Goal: Task Accomplishment & Management: Complete application form

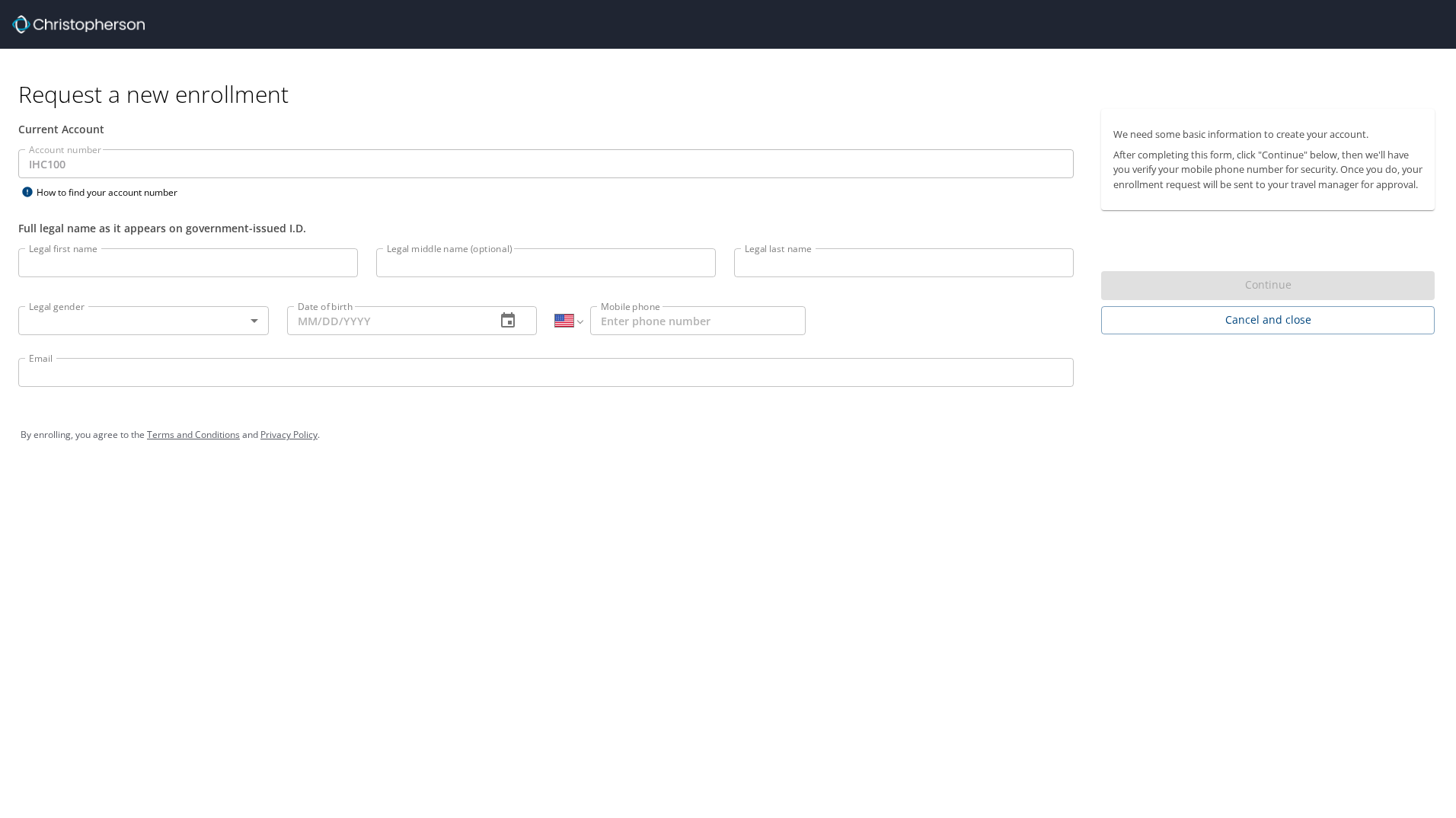
select select "US"
click at [118, 259] on input "Legal first name" at bounding box center [188, 263] width 339 height 29
type input "Justin"
type input "Peterson"
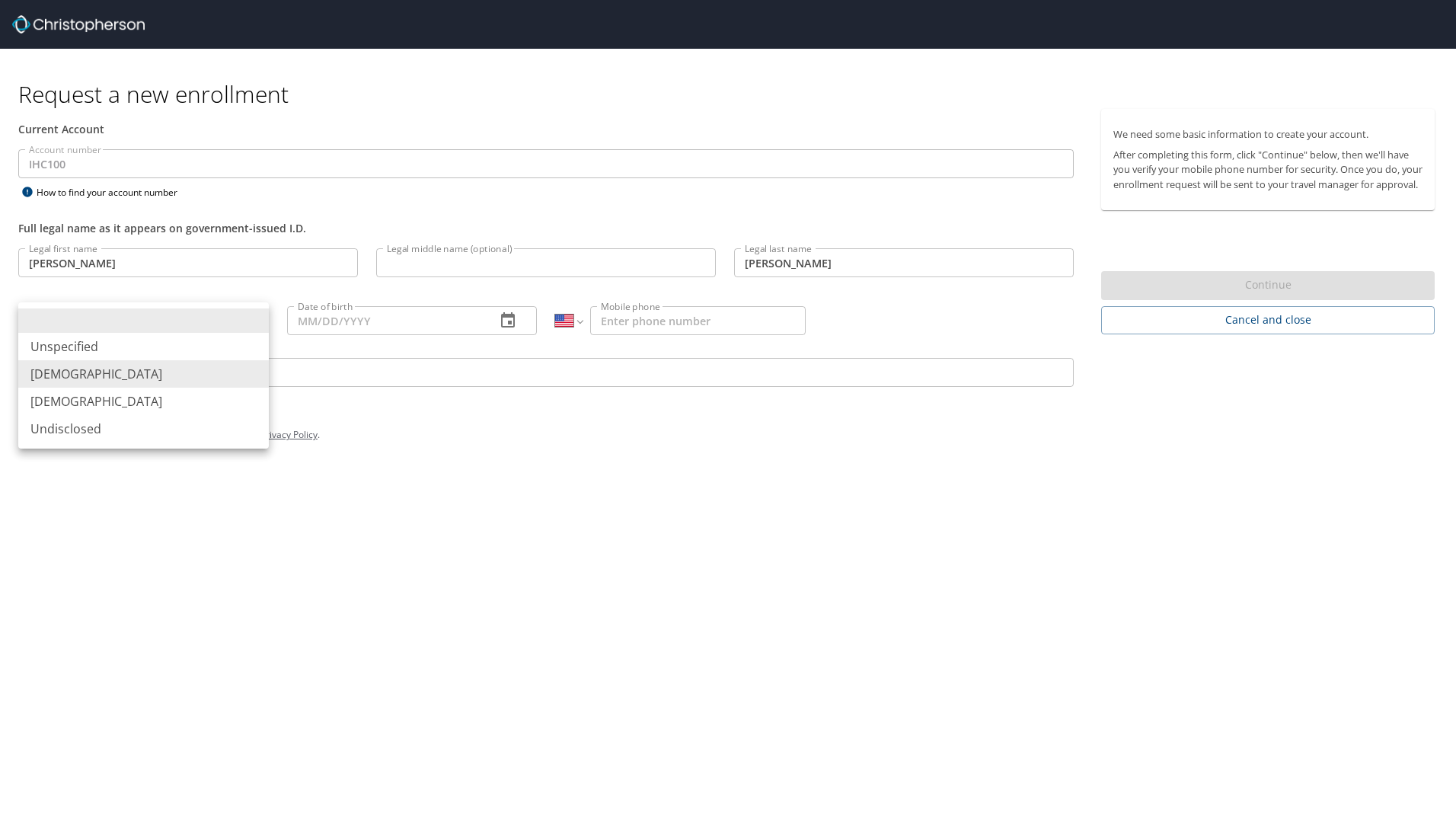
type input "Male"
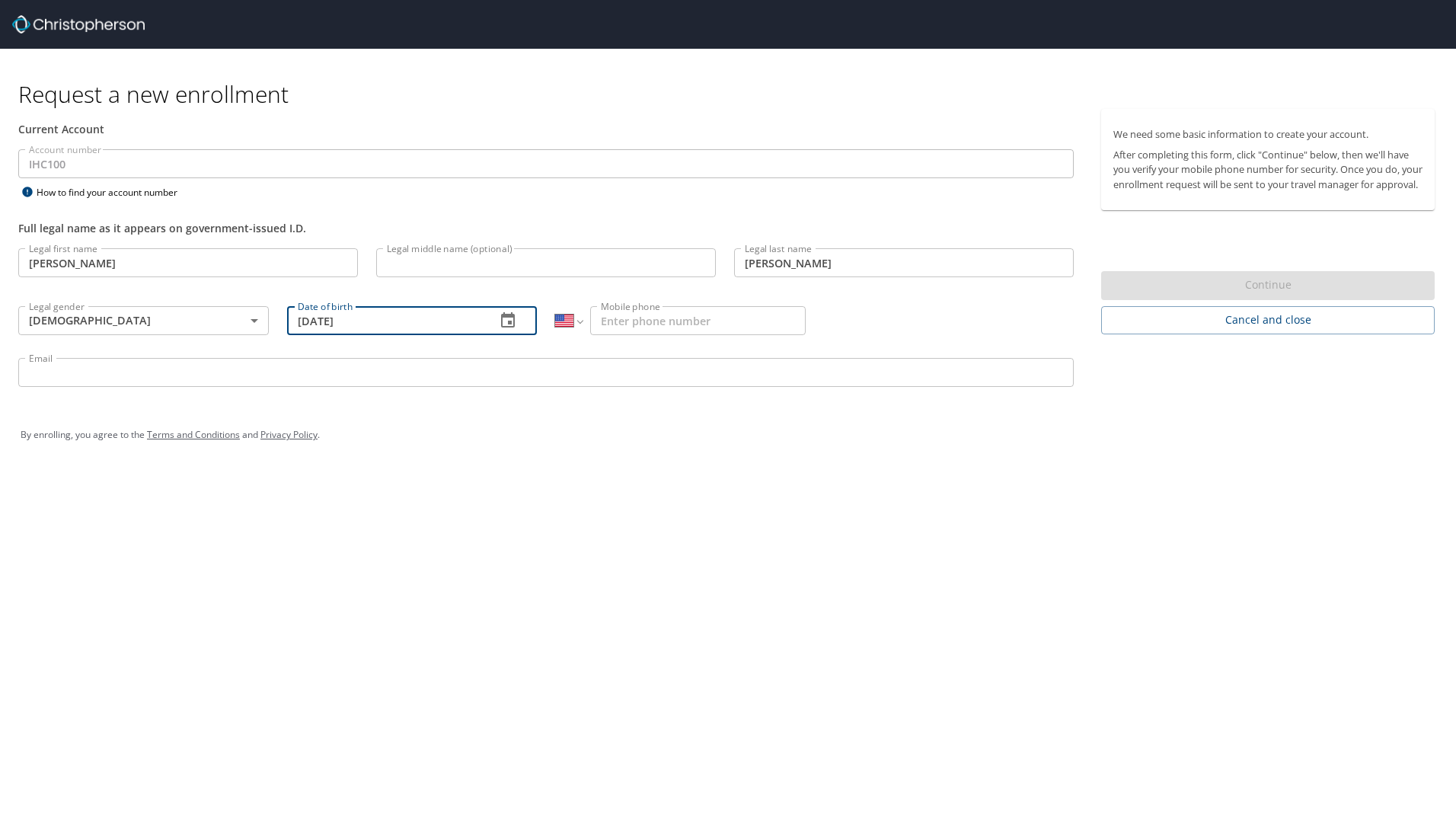
type input "12/21/1983"
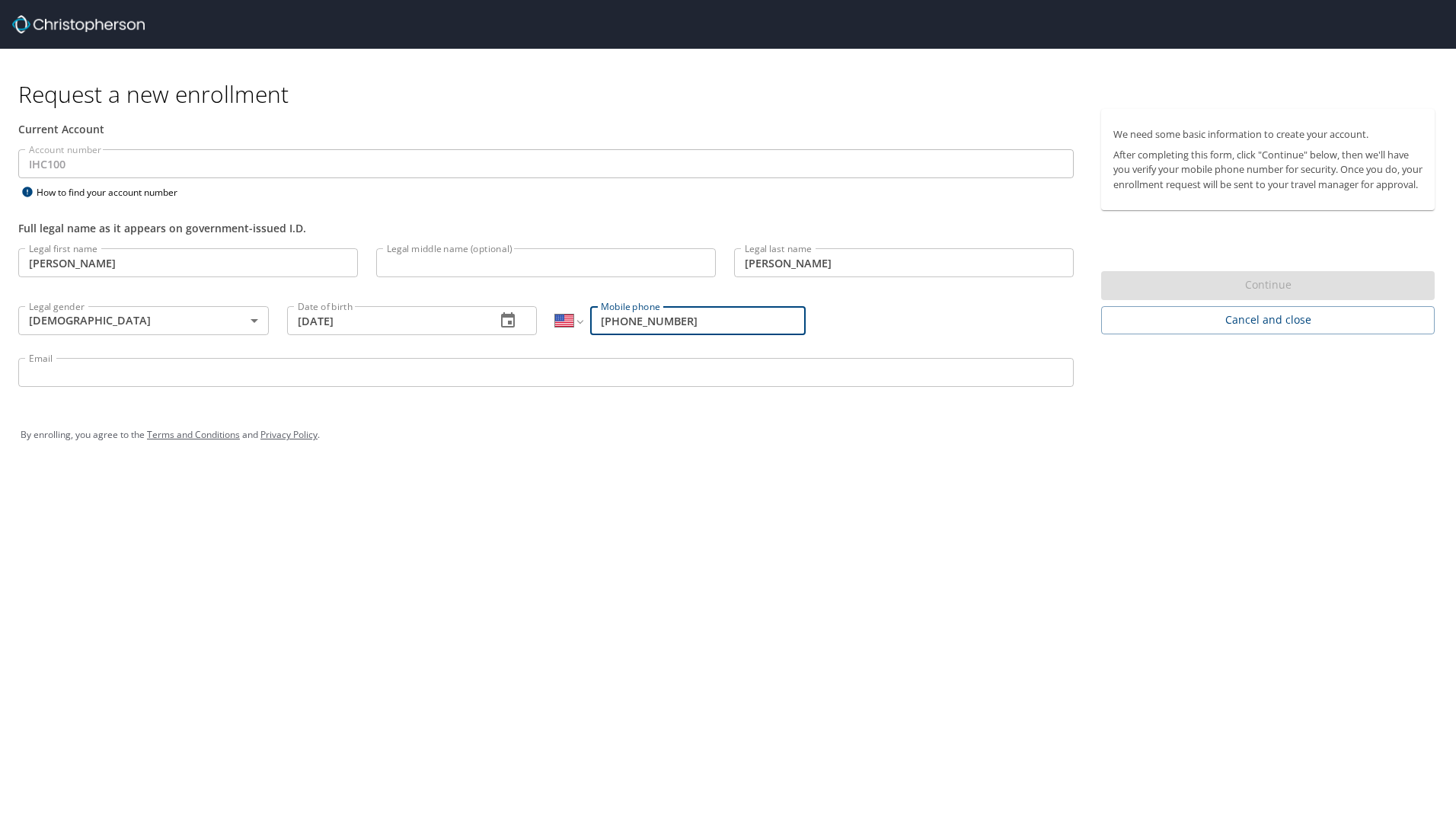
type input "(859) 684-7250"
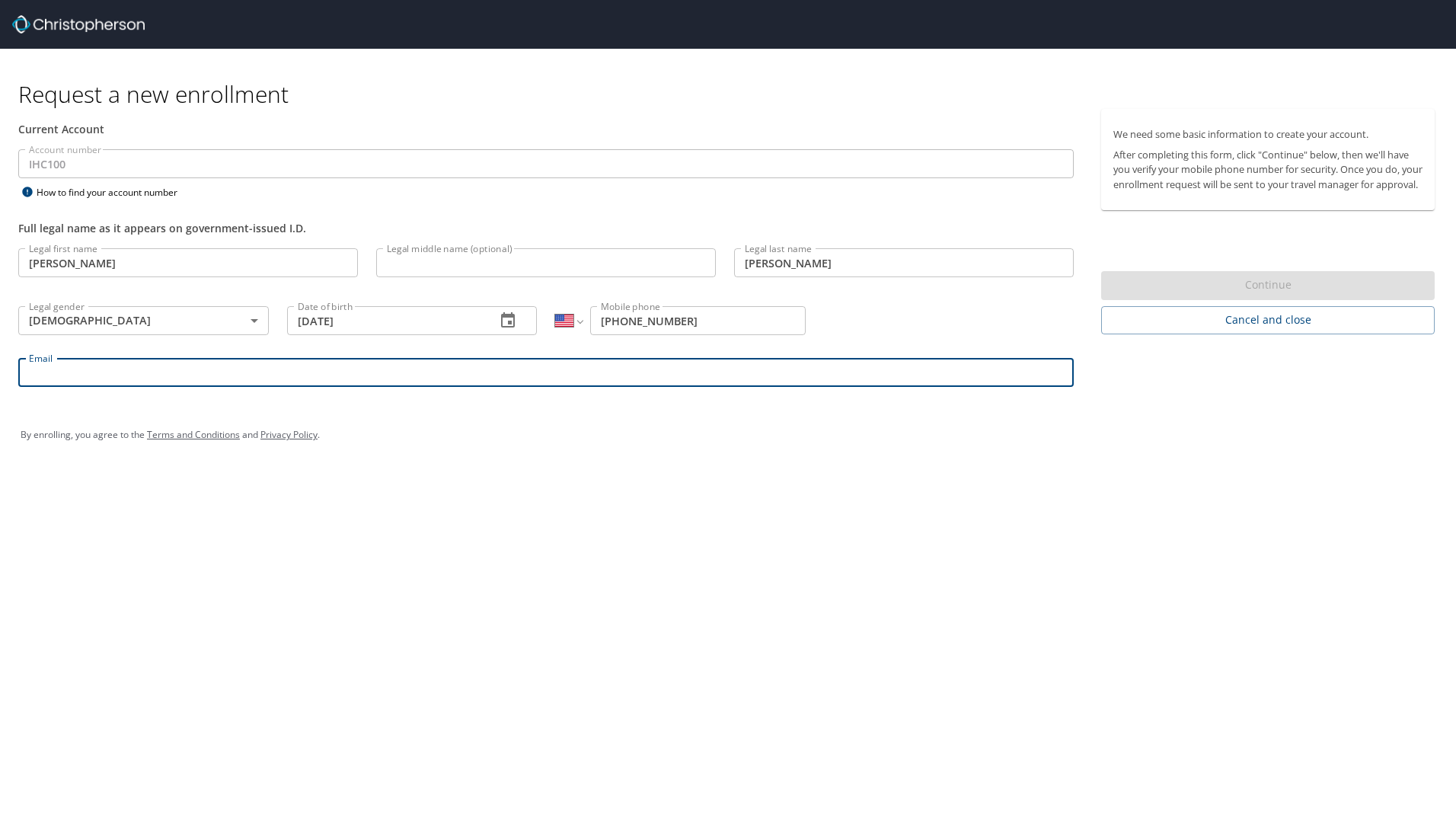
type input "p"
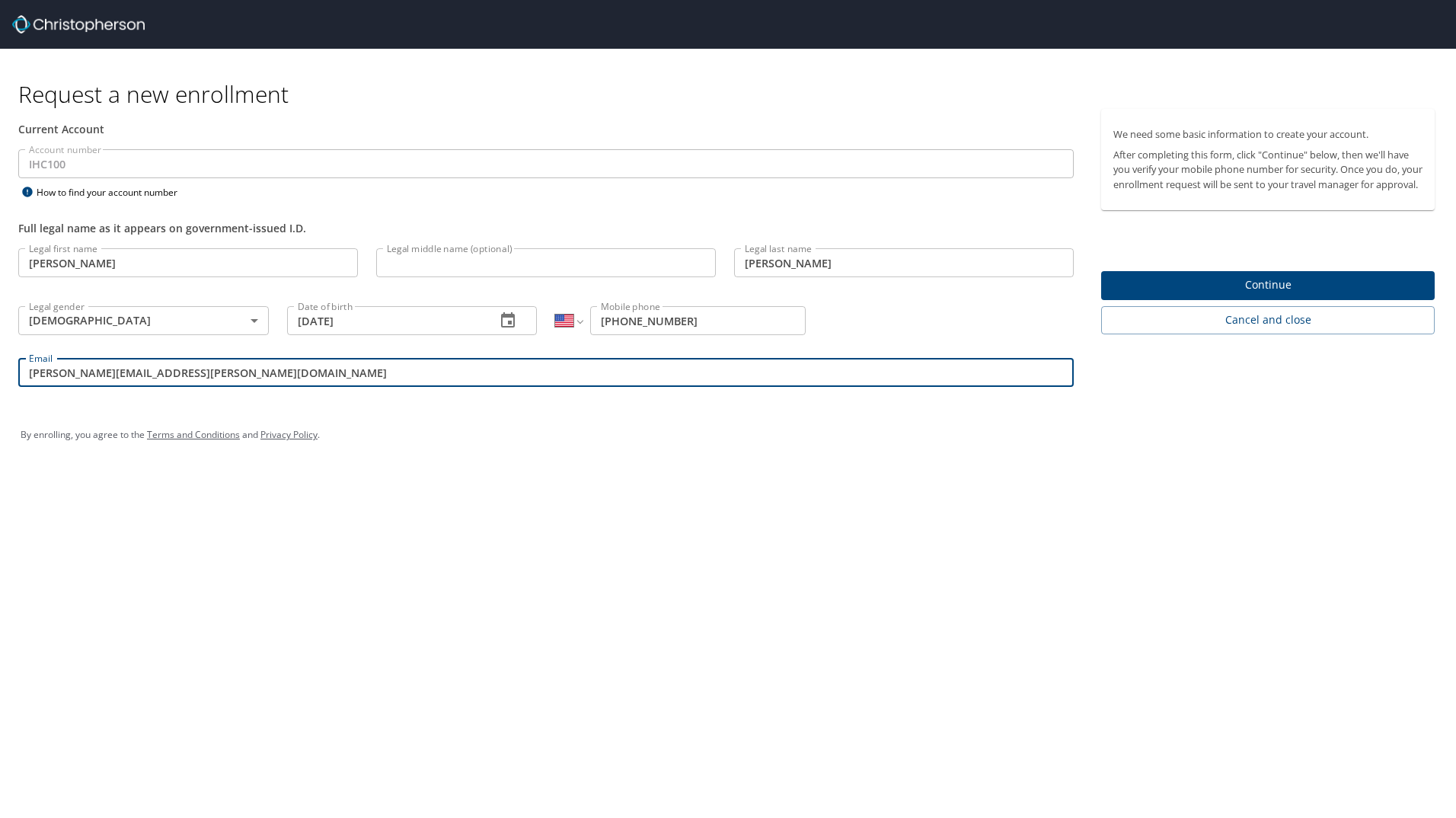
type input "justin.peterson@imail.org"
click at [1267, 293] on span "Continue" at bounding box center [1268, 285] width 309 height 19
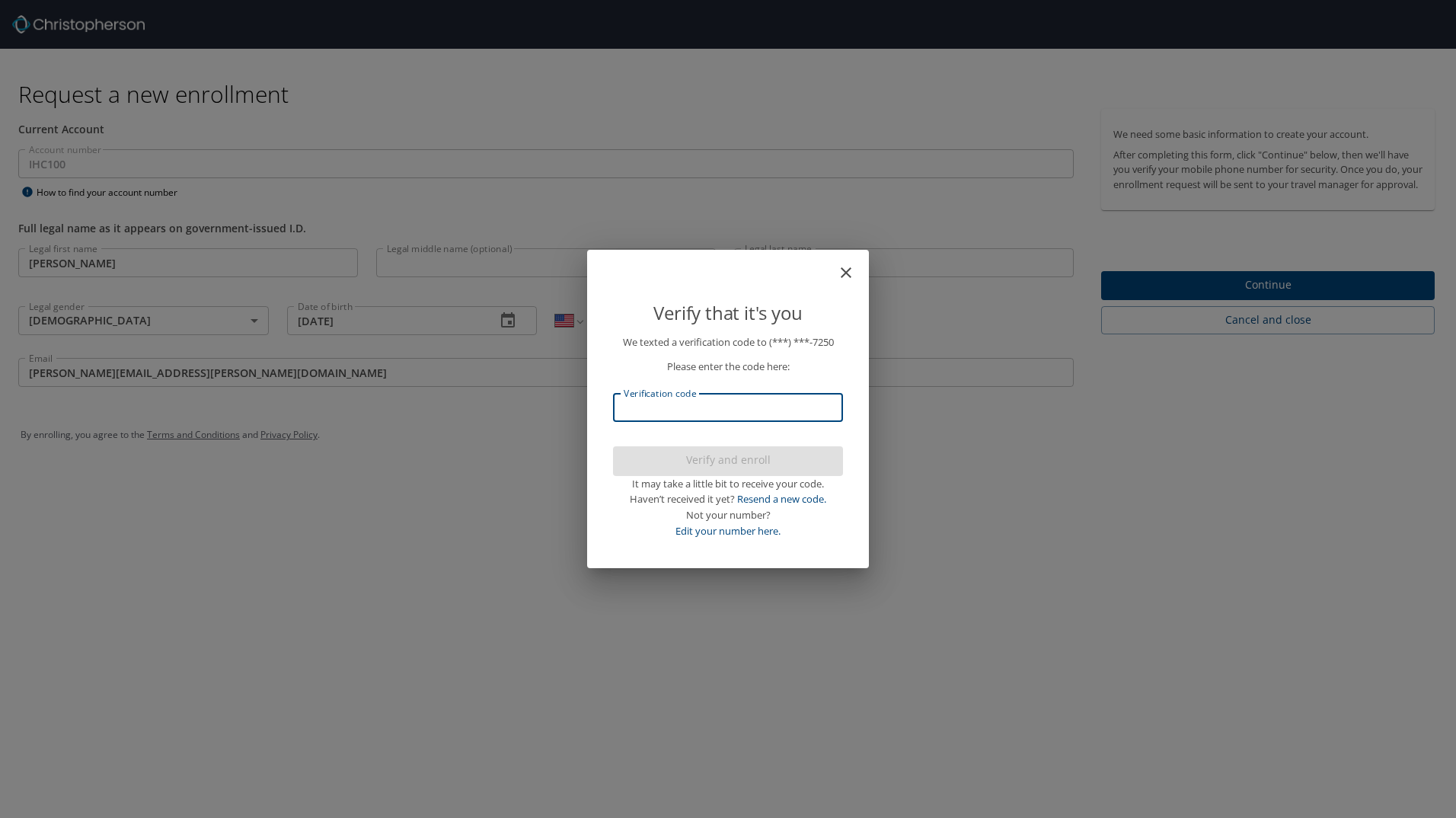
click at [717, 406] on input "Verification code" at bounding box center [728, 407] width 230 height 29
type input "542228"
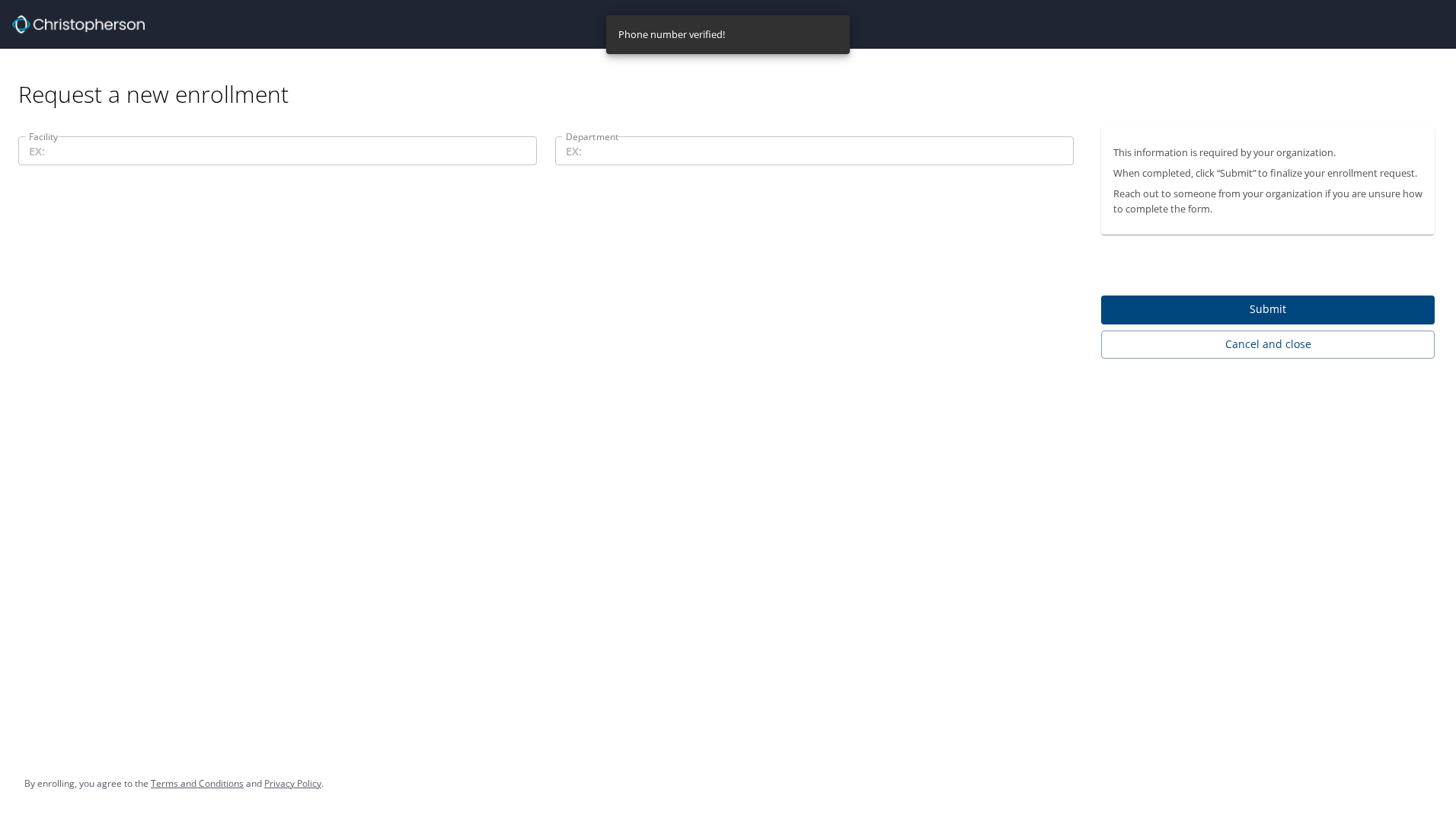
click at [105, 156] on input "Facility" at bounding box center [278, 151] width 518 height 29
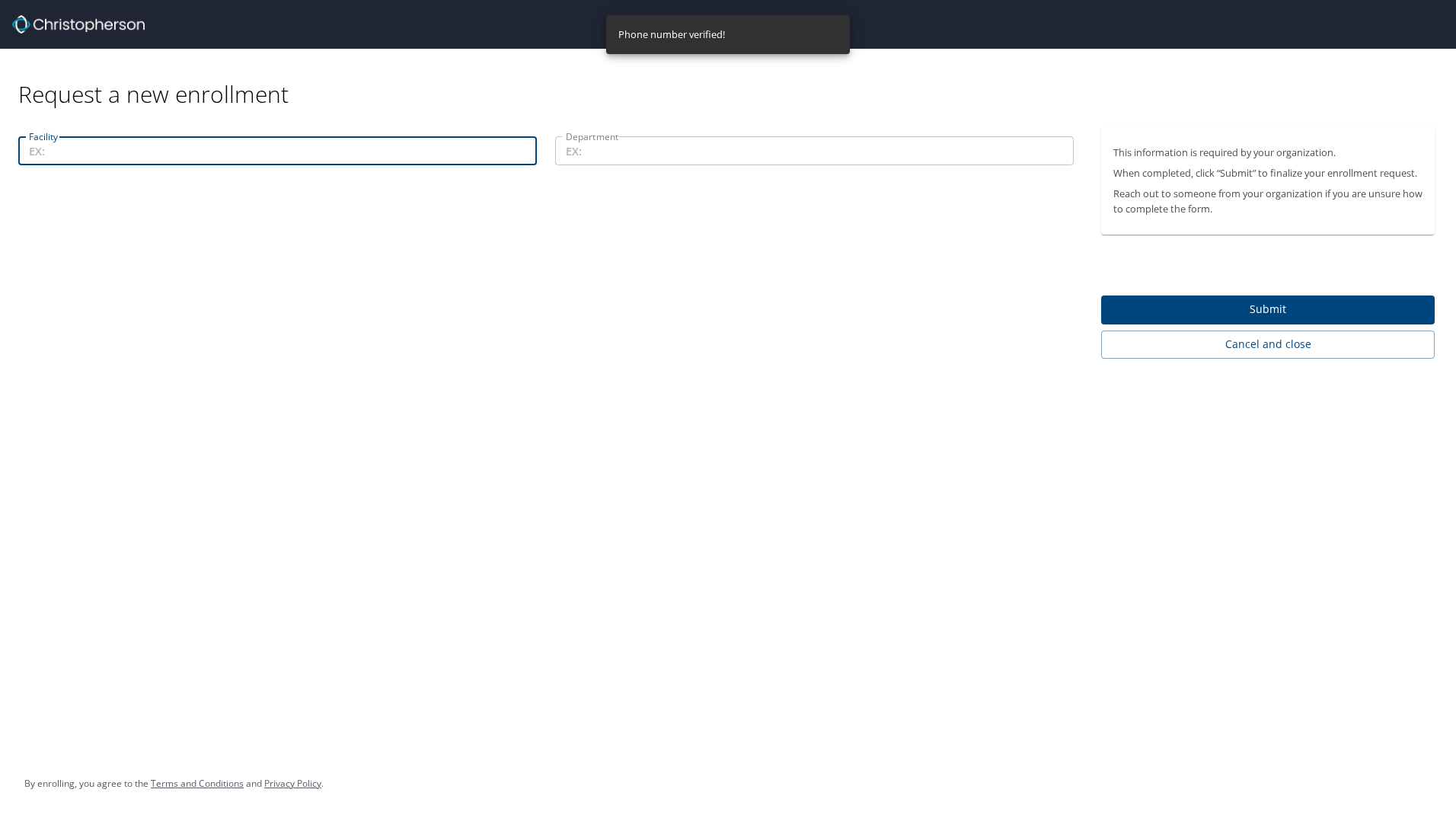
click at [104, 152] on input "Facility" at bounding box center [278, 151] width 518 height 29
type input "LRH"
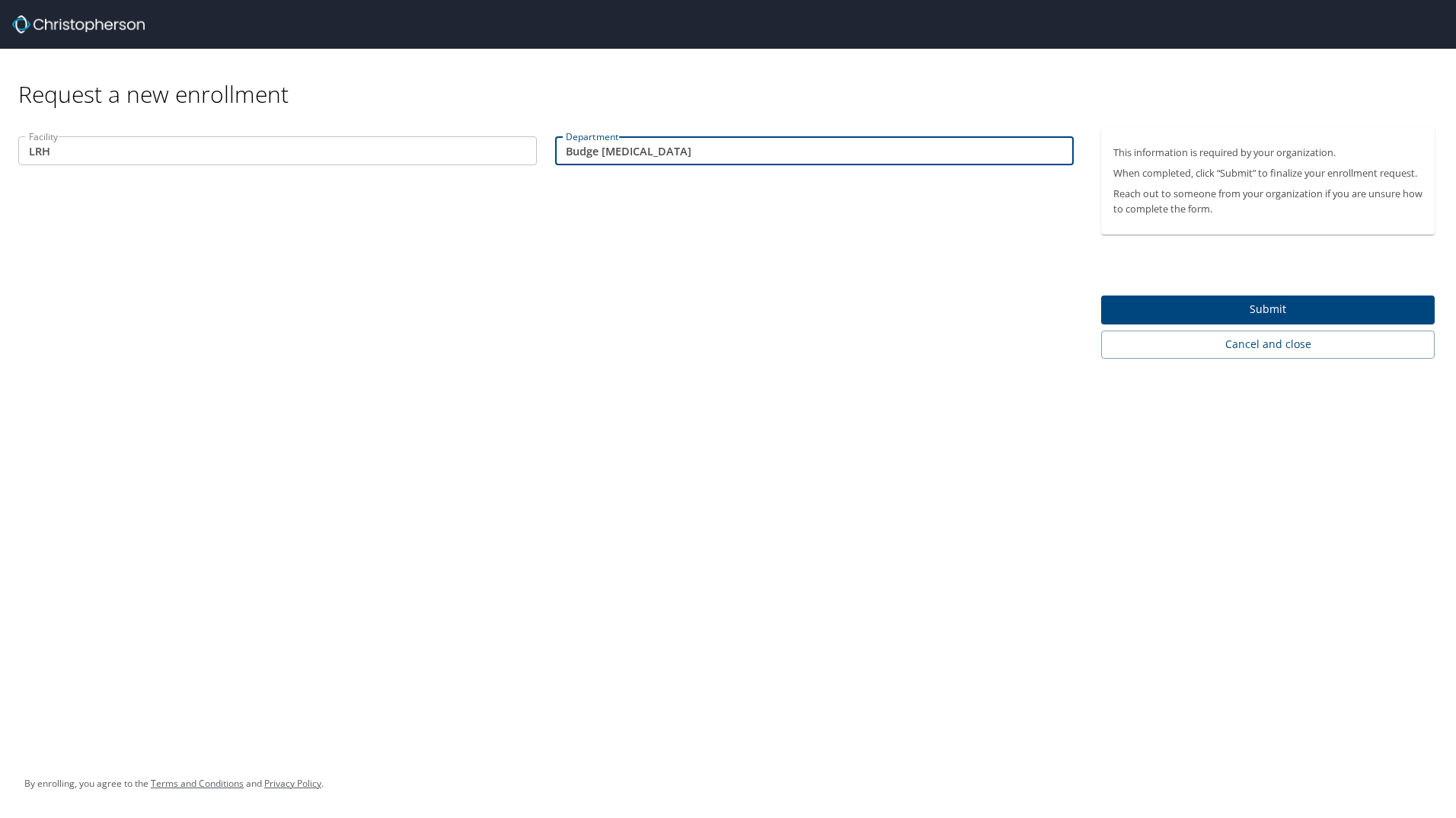
type input "Budge General Surgery"
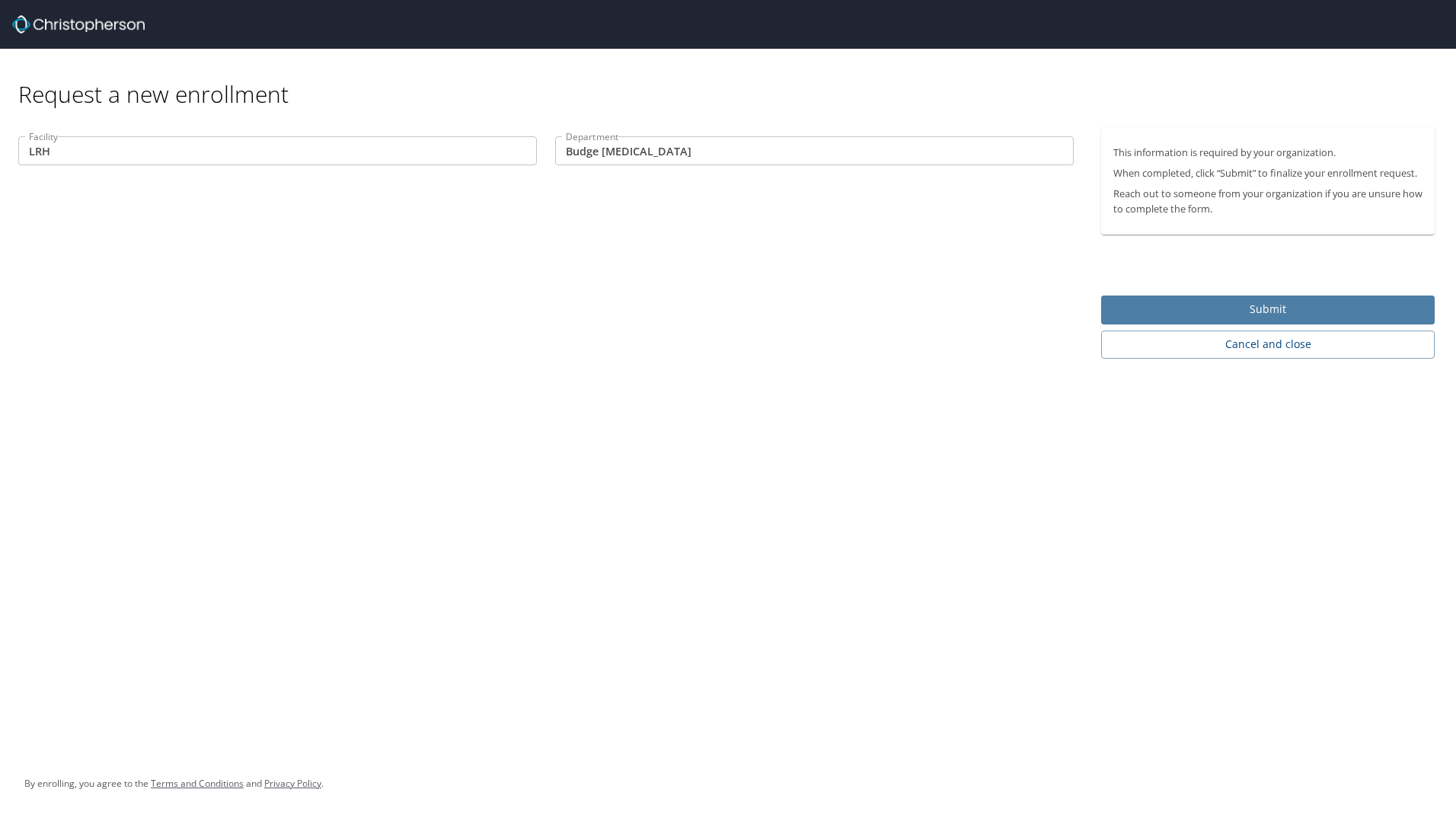
click at [1250, 303] on span "Submit" at bounding box center [1268, 309] width 309 height 19
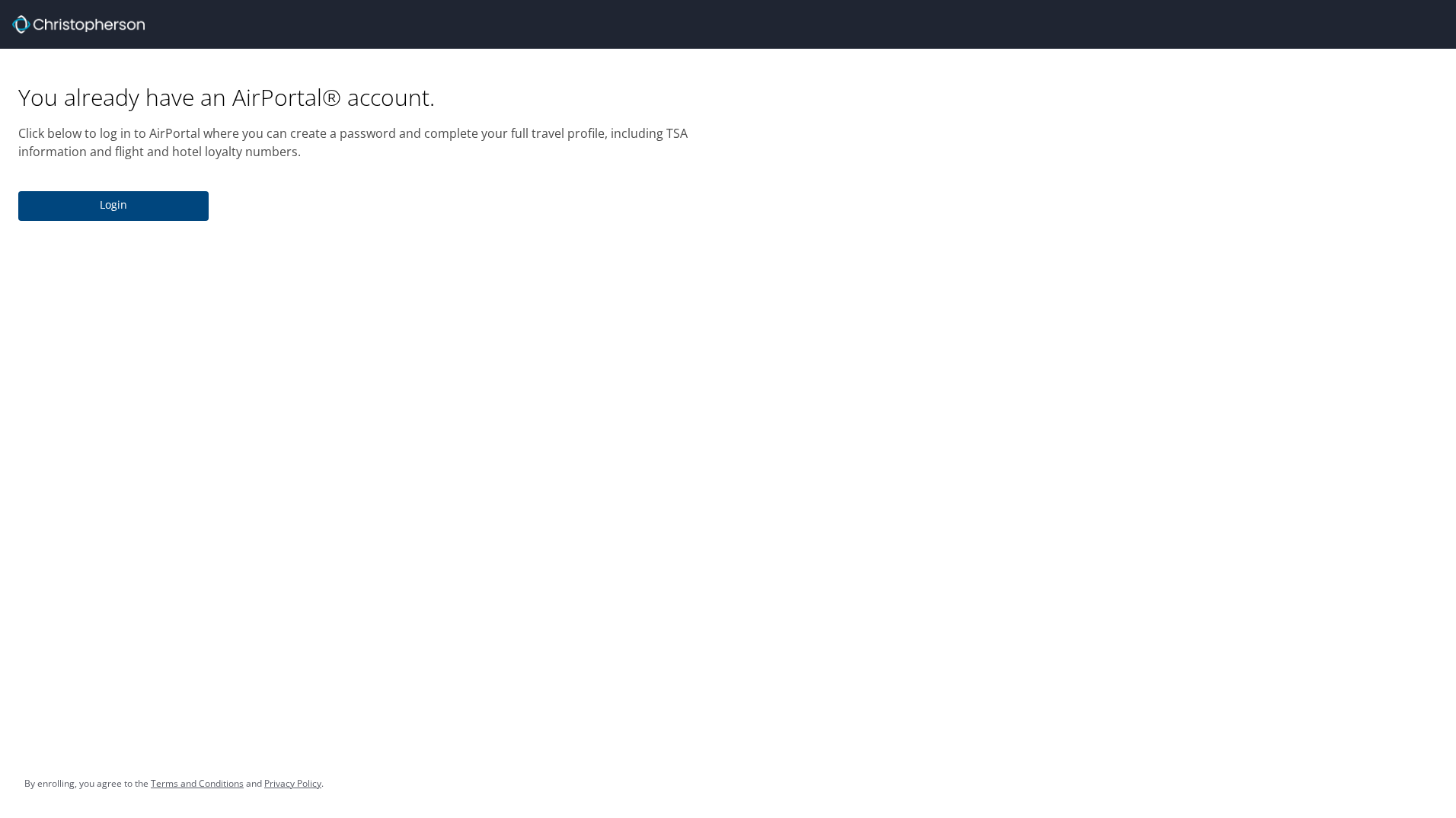
click at [147, 207] on span "Login" at bounding box center [113, 206] width 166 height 19
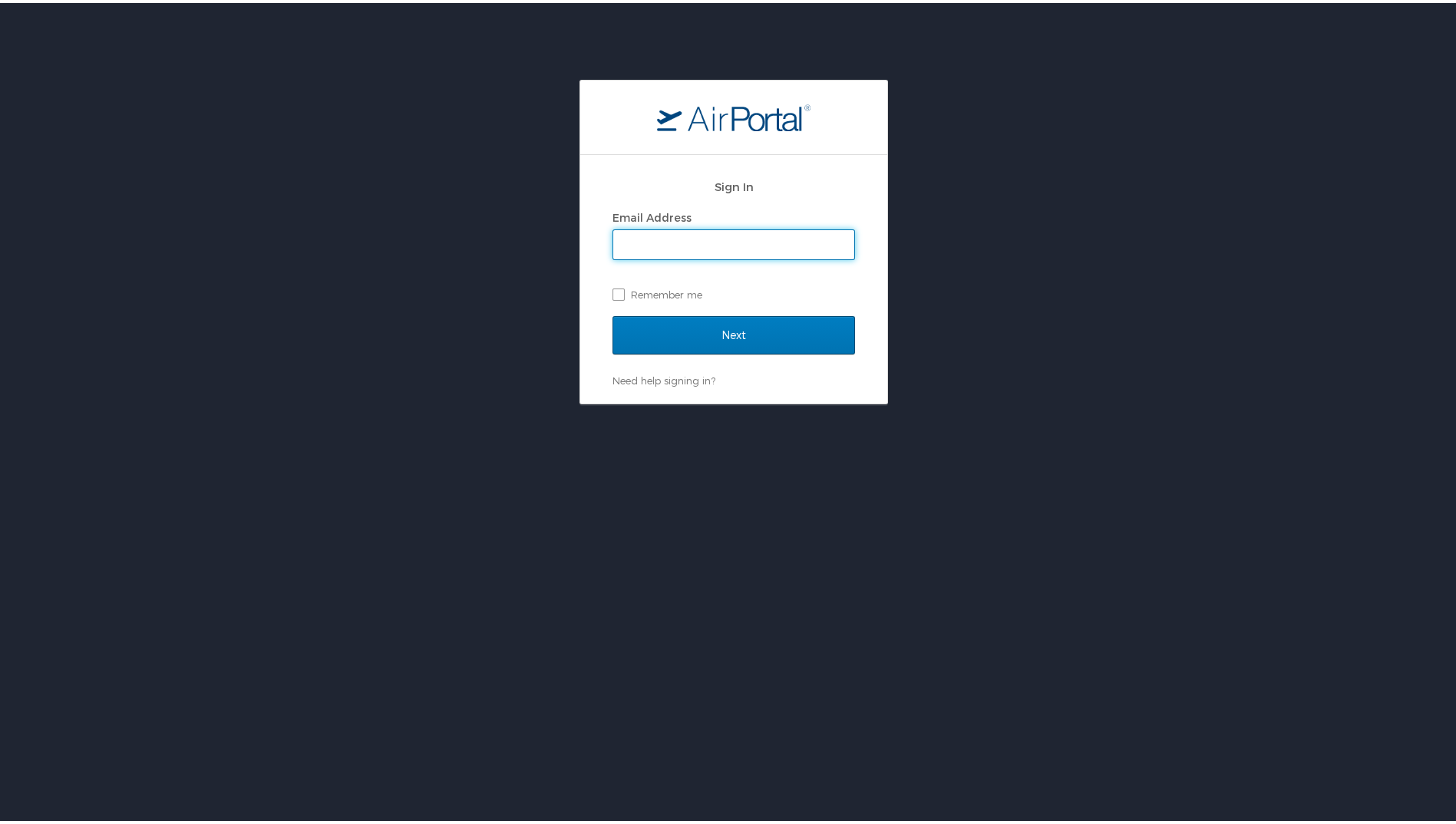
click at [743, 239] on input "Email Address" at bounding box center [733, 241] width 241 height 29
type input "justin.peterson@imail.org"
click at [638, 282] on label "Remember me" at bounding box center [733, 291] width 242 height 23
click at [623, 286] on input "Remember me" at bounding box center [617, 290] width 10 height 10
checkbox input "true"
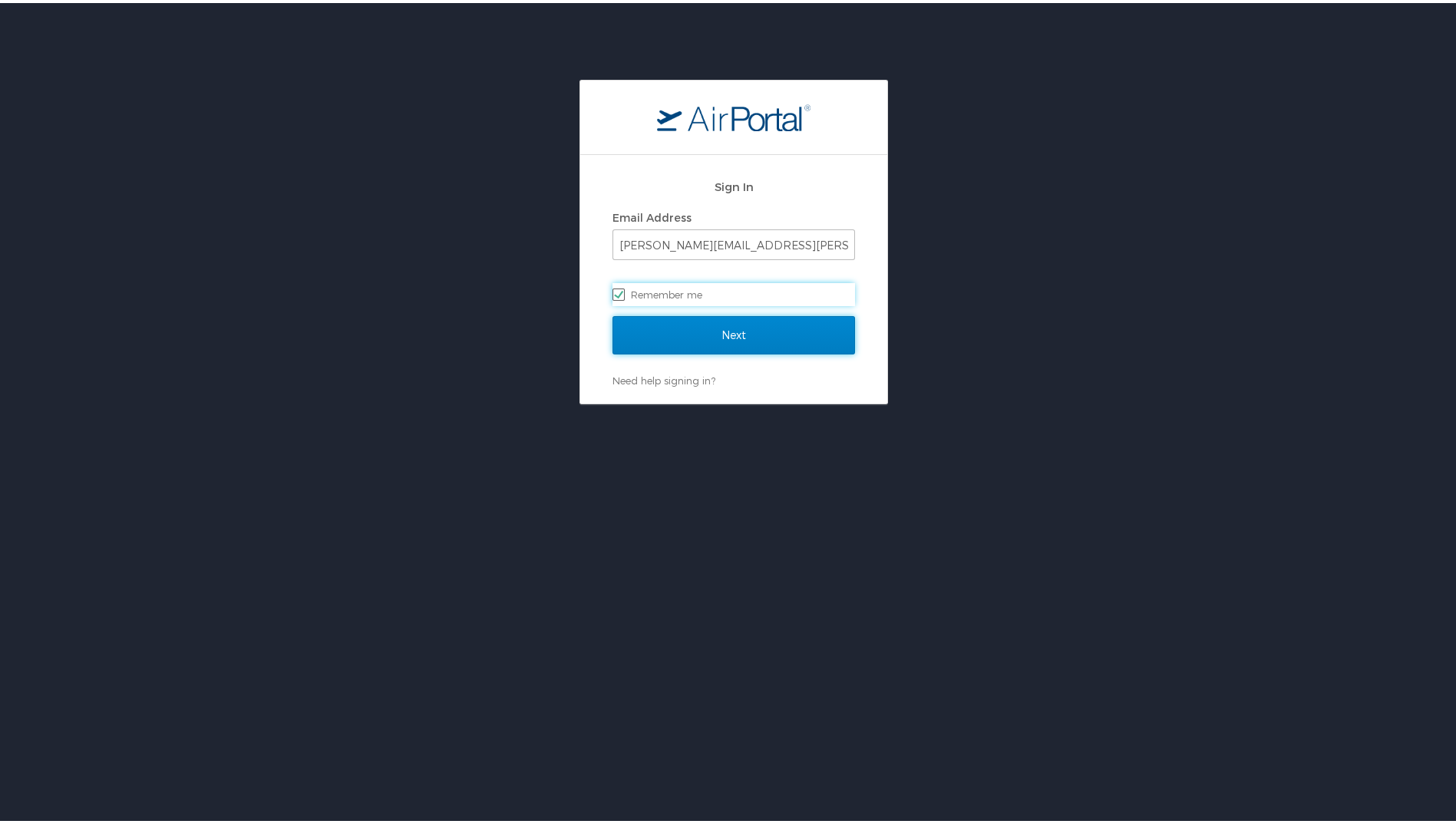
click at [726, 332] on input "Next" at bounding box center [733, 332] width 242 height 38
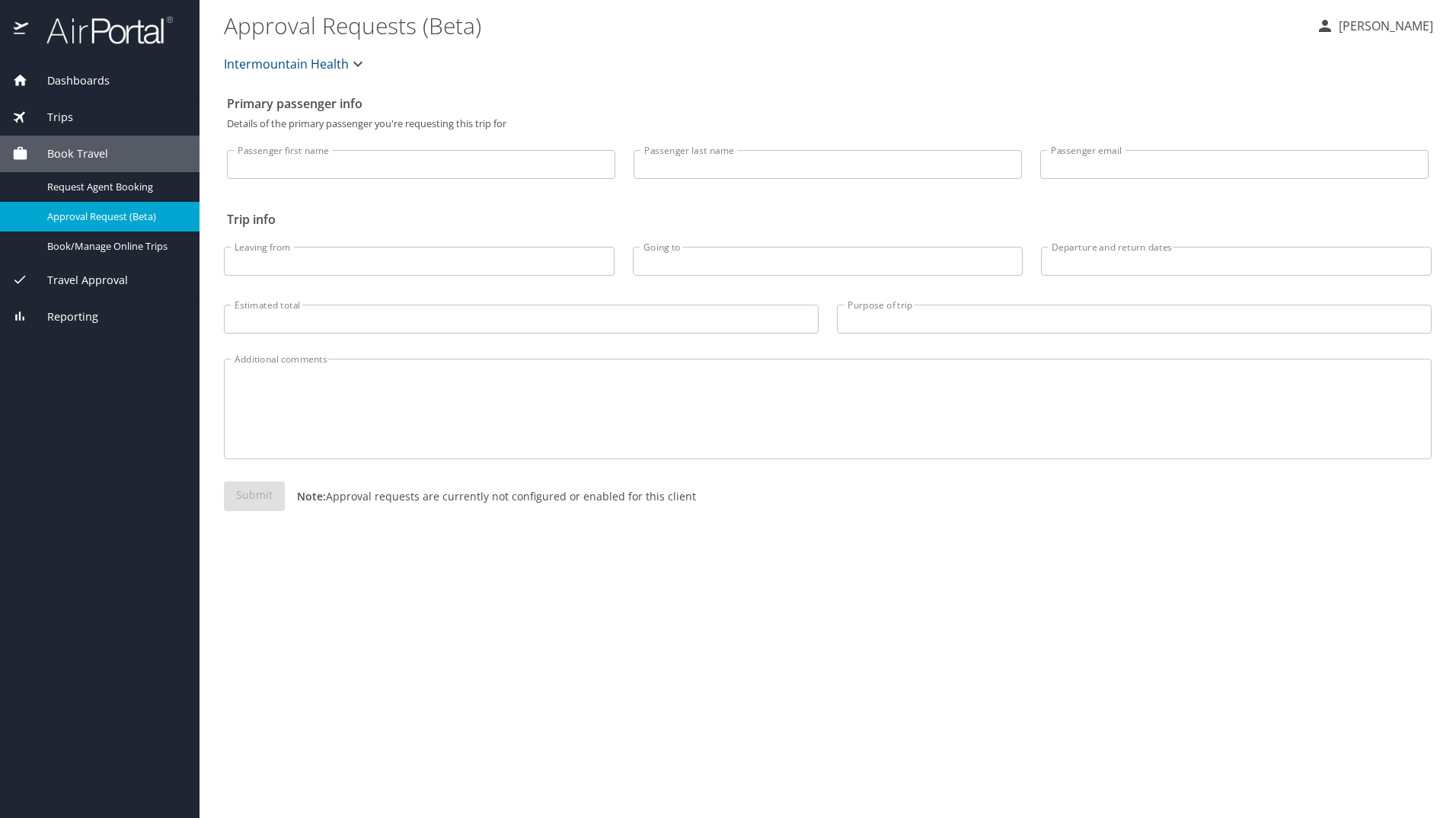
click at [360, 158] on input "Passenger first name" at bounding box center [421, 164] width 389 height 29
type input "[PERSON_NAME]"
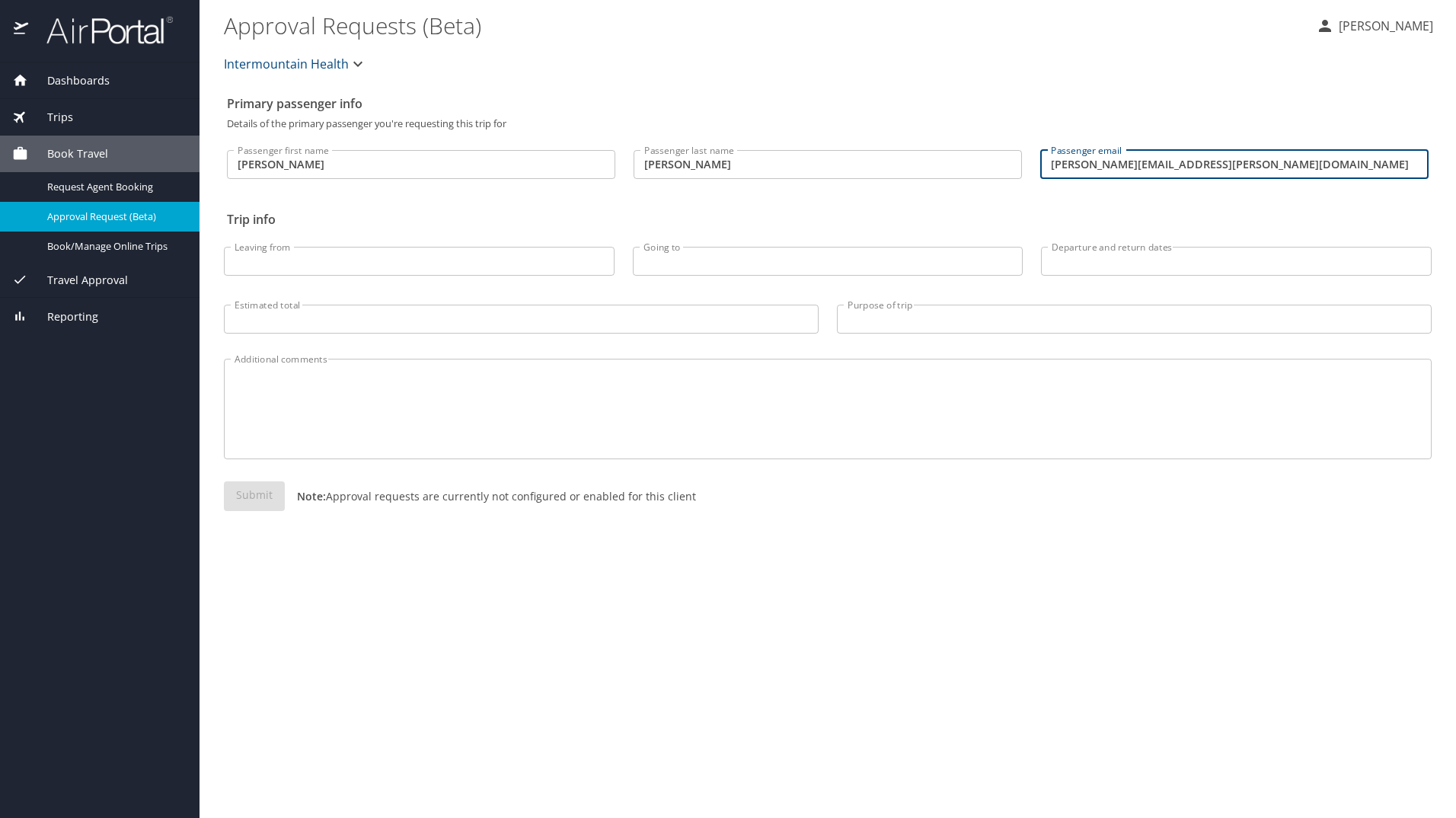
type input "[PERSON_NAME][EMAIL_ADDRESS][PERSON_NAME][DOMAIN_NAME]"
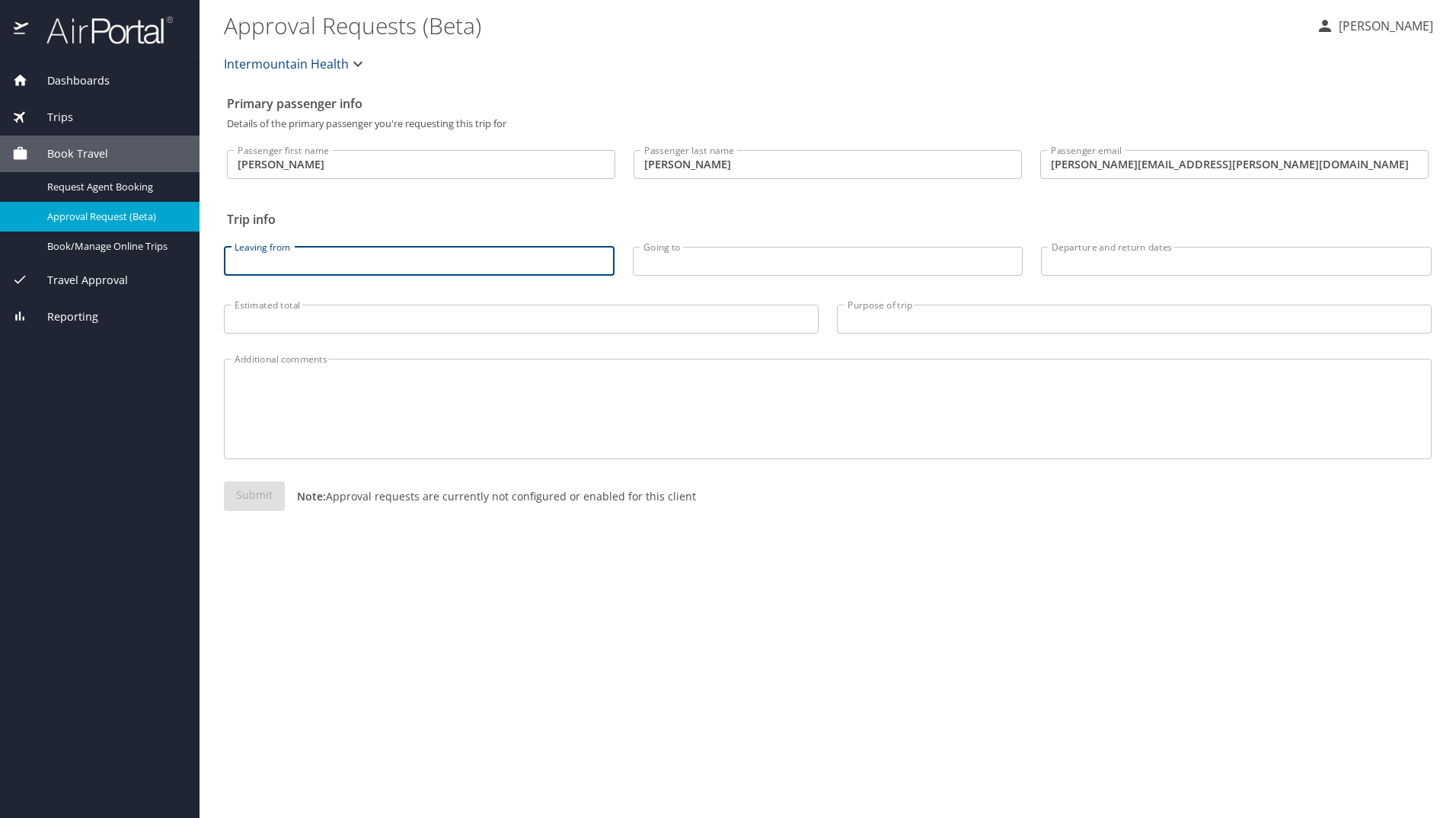
click at [72, 75] on span "Dashboards" at bounding box center [69, 80] width 82 height 17
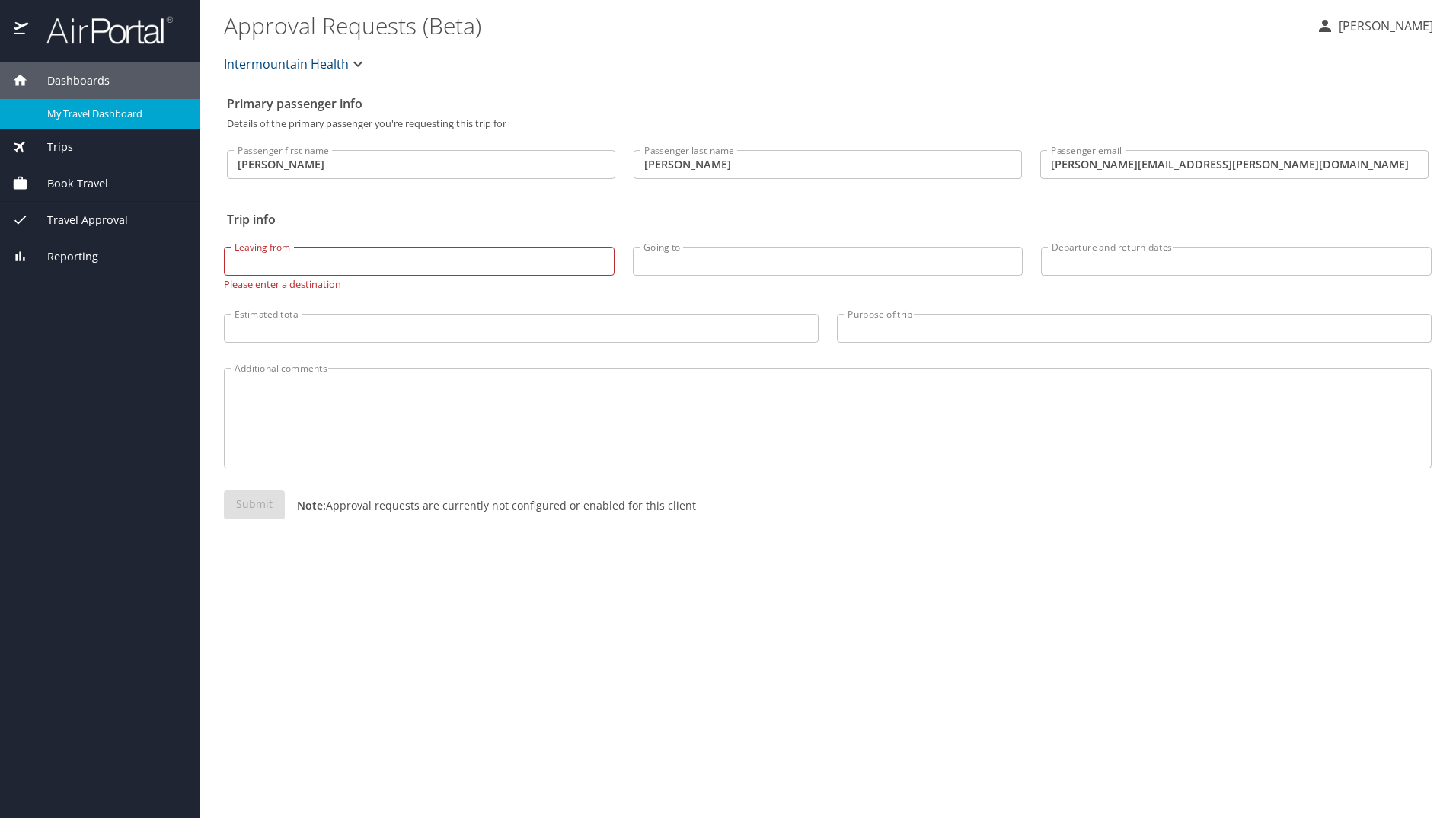
click at [79, 109] on span "My Travel Dashboard" at bounding box center [114, 114] width 134 height 15
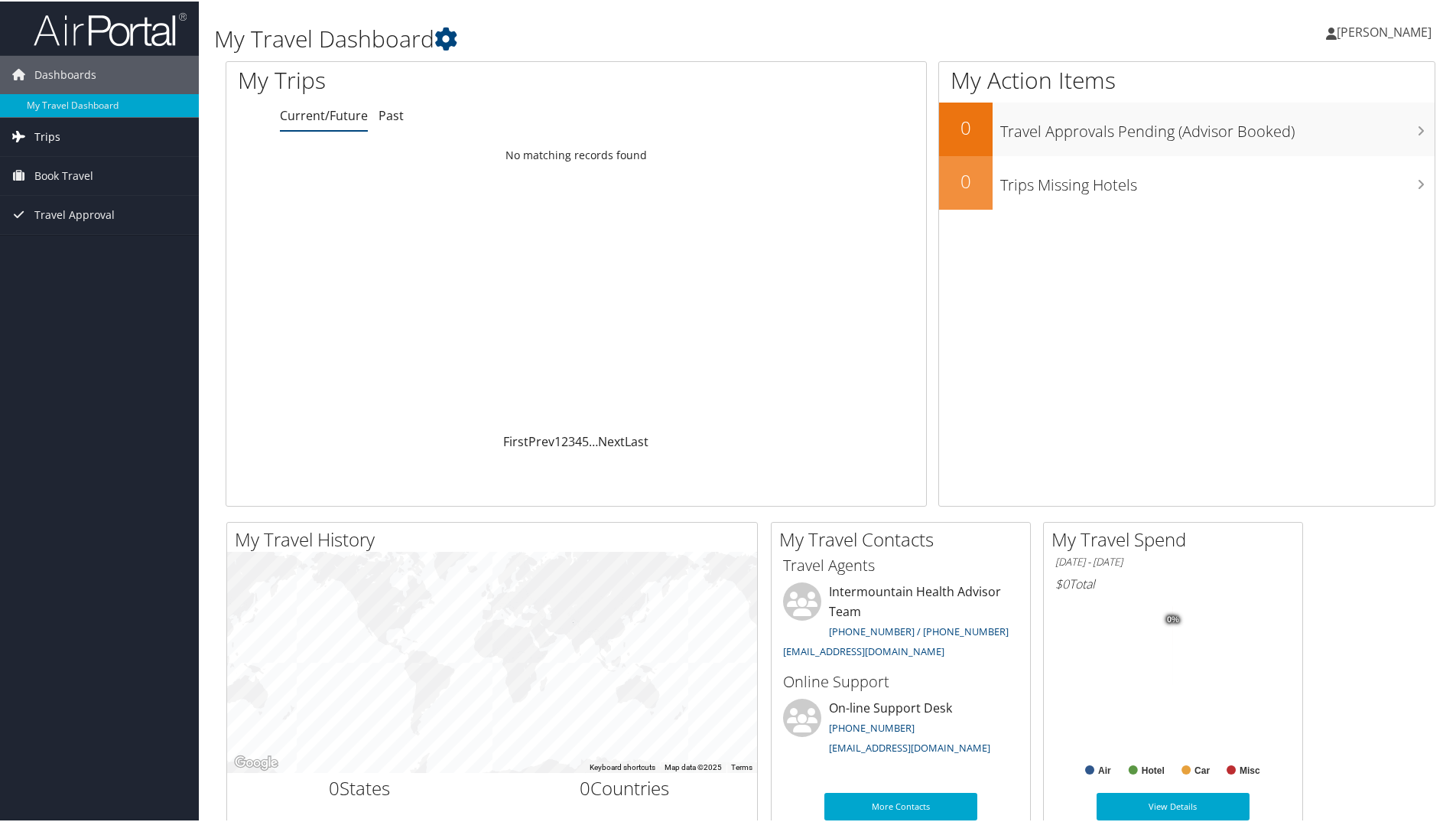
click at [46, 133] on span "Trips" at bounding box center [47, 135] width 26 height 38
click at [57, 244] on span "Book Travel" at bounding box center [63, 243] width 59 height 38
click at [58, 343] on span "Travel Approval" at bounding box center [74, 351] width 81 height 38
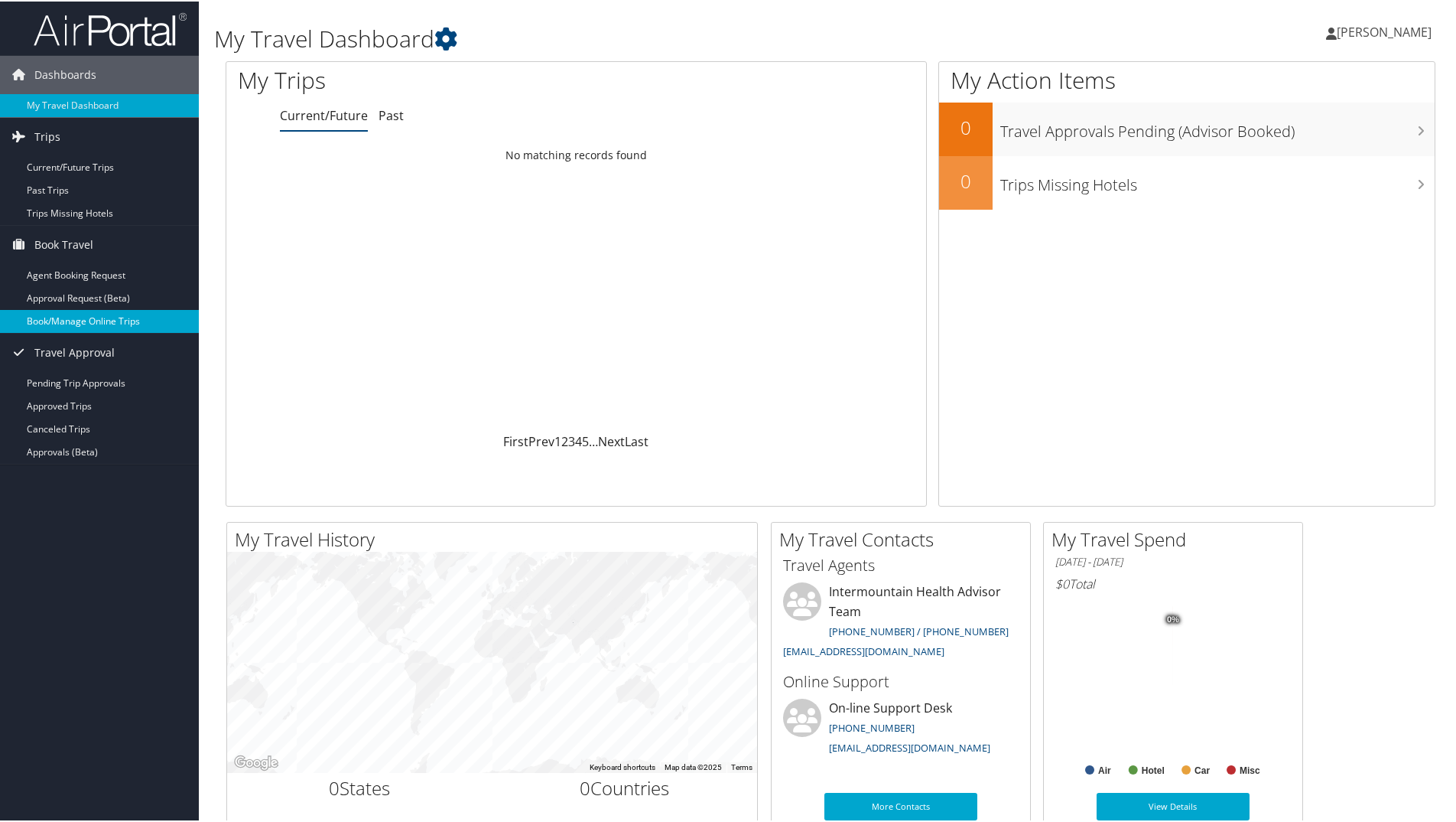
click at [54, 324] on link "Book/Manage Online Trips" at bounding box center [99, 320] width 198 height 23
